Goal: Find specific page/section: Find specific page/section

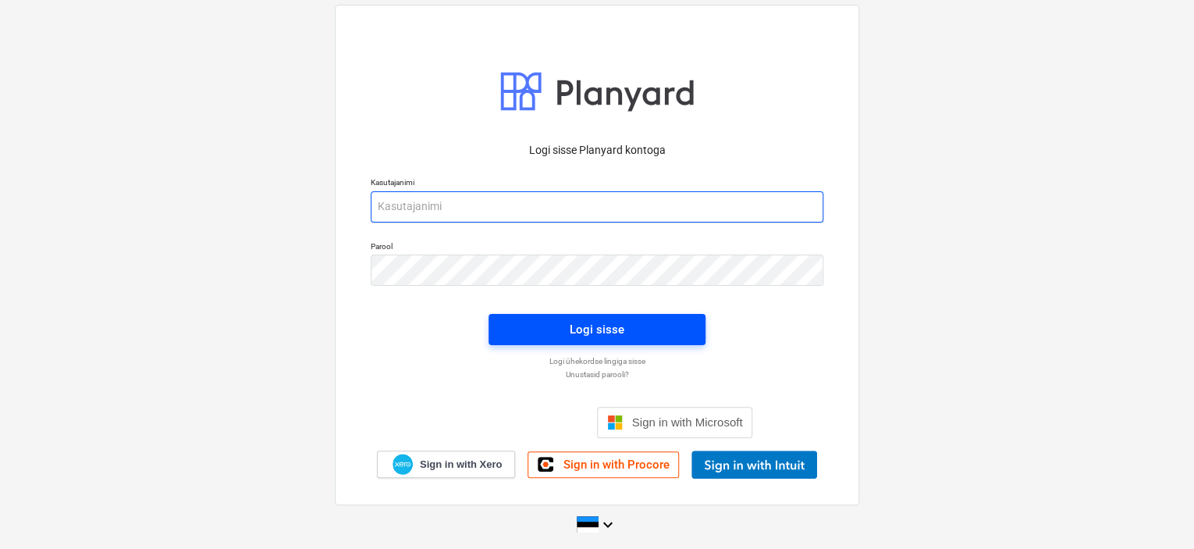
type input "[EMAIL_ADDRESS][DOMAIN_NAME]"
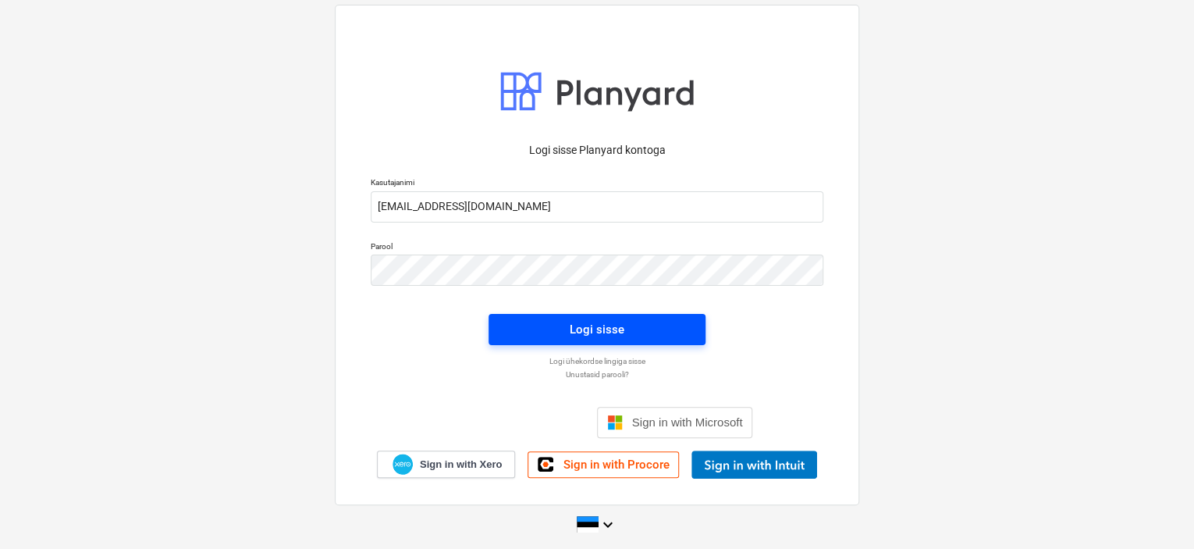
click at [615, 336] on div "Logi sisse" at bounding box center [597, 329] width 55 height 20
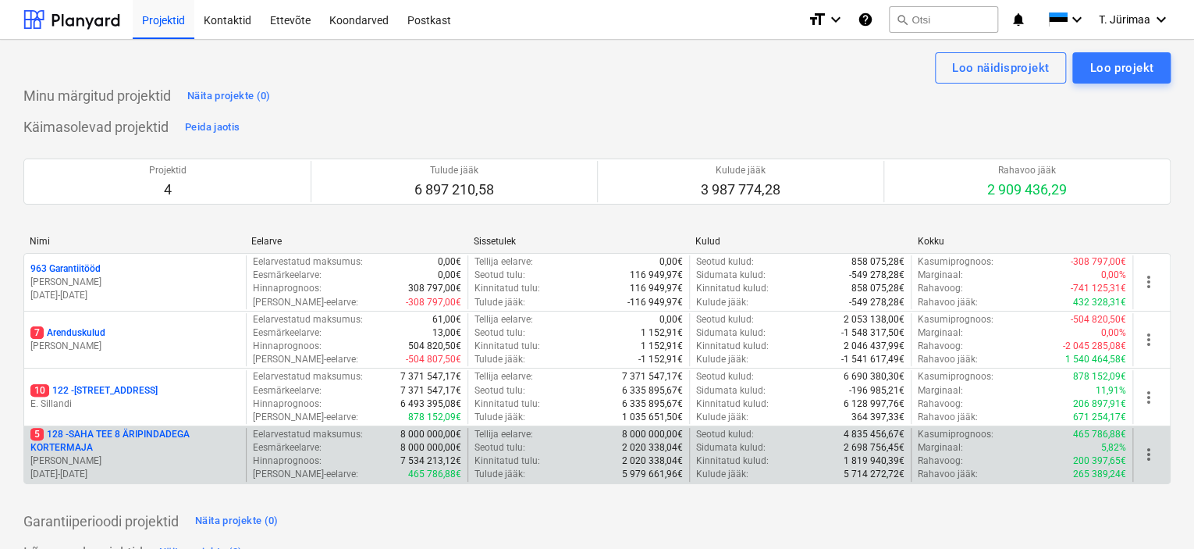
click at [134, 441] on p "5 128 - SAHA TEE 8 ÄRIPINDADEGA KORTERMAJA" at bounding box center [134, 441] width 209 height 27
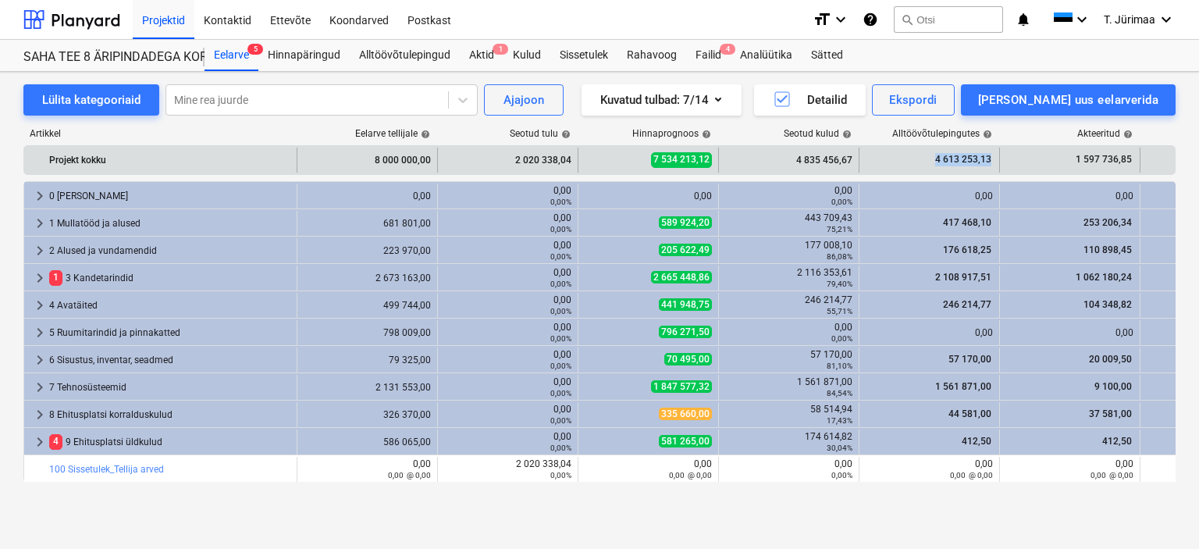
drag, startPoint x: 937, startPoint y: 162, endPoint x: 991, endPoint y: 165, distance: 53.9
click at [991, 165] on div "4 613 253,13" at bounding box center [928, 159] width 127 height 25
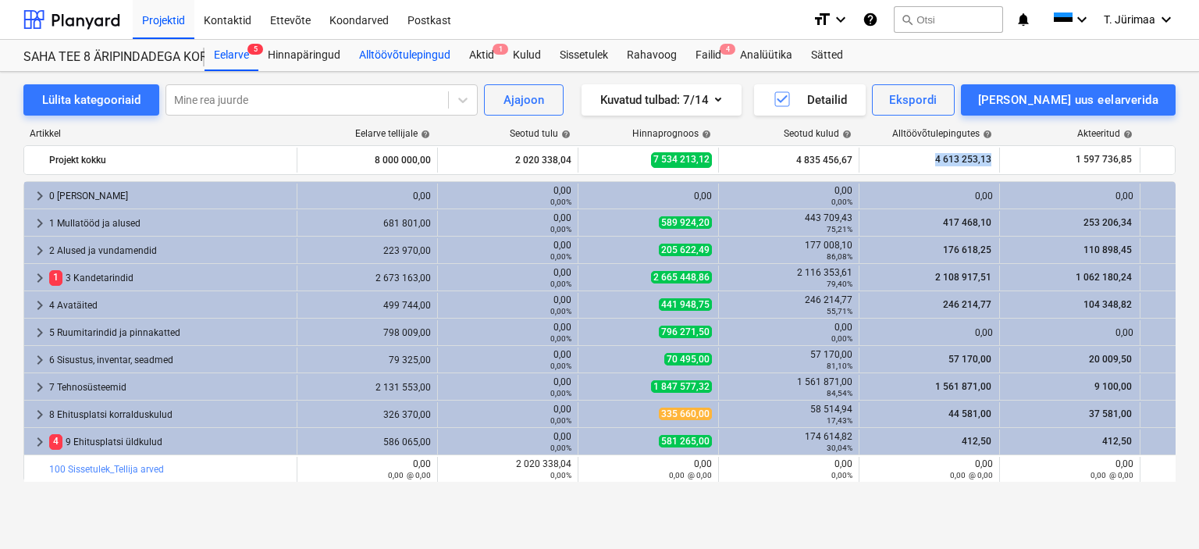
click at [446, 59] on div "Alltöövõtulepingud" at bounding box center [405, 55] width 110 height 31
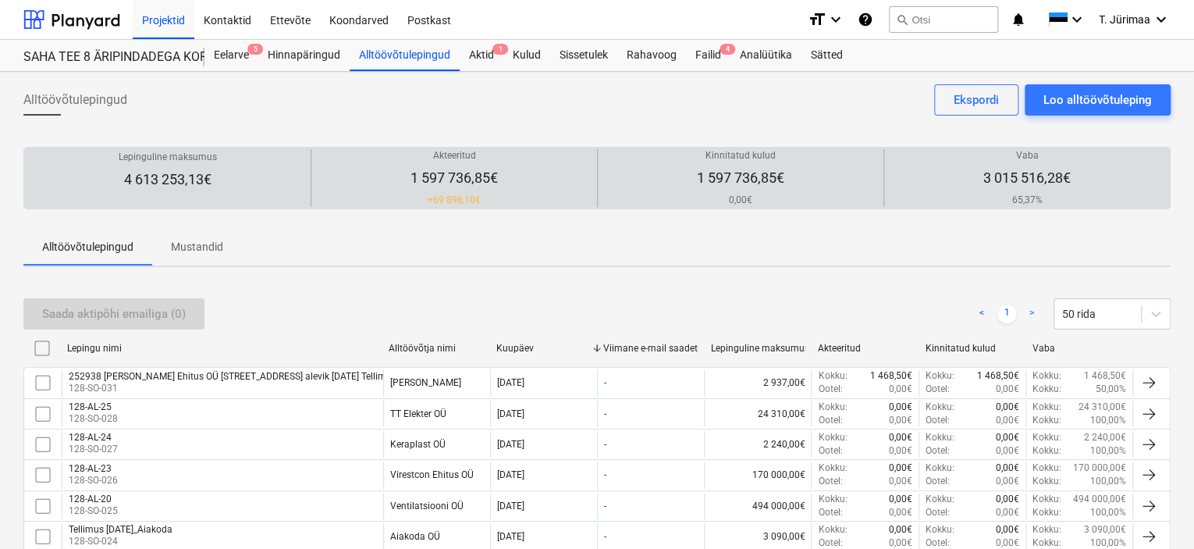
click at [428, 190] on div "Akteeritud 1 597 736,85€ + 69 896,10€" at bounding box center [454, 178] width 273 height 58
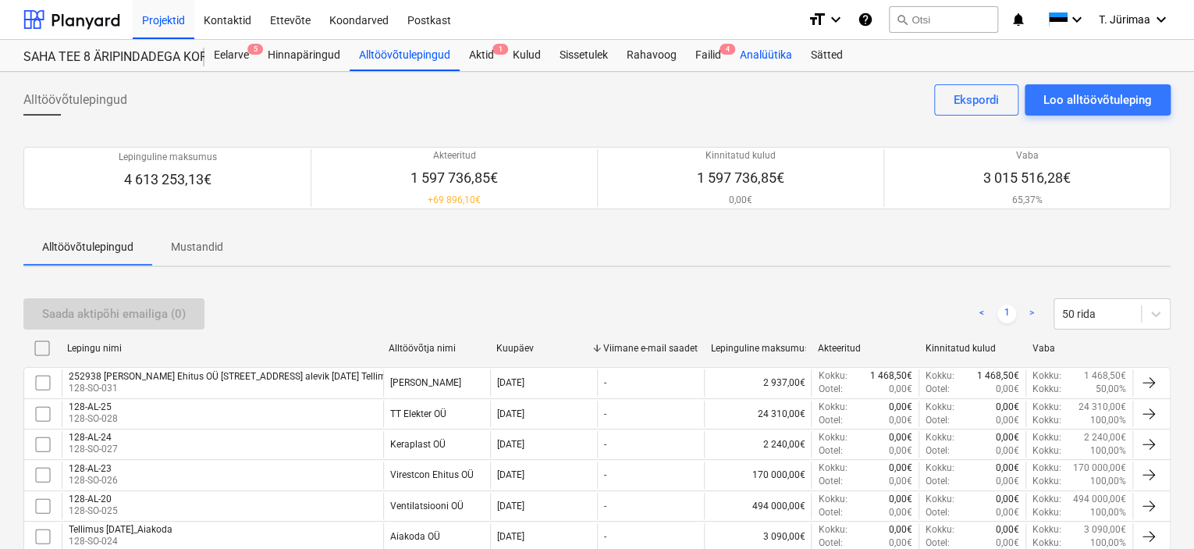
click at [752, 54] on div "Analüütika" at bounding box center [765, 55] width 71 height 31
